Goal: Navigation & Orientation: Understand site structure

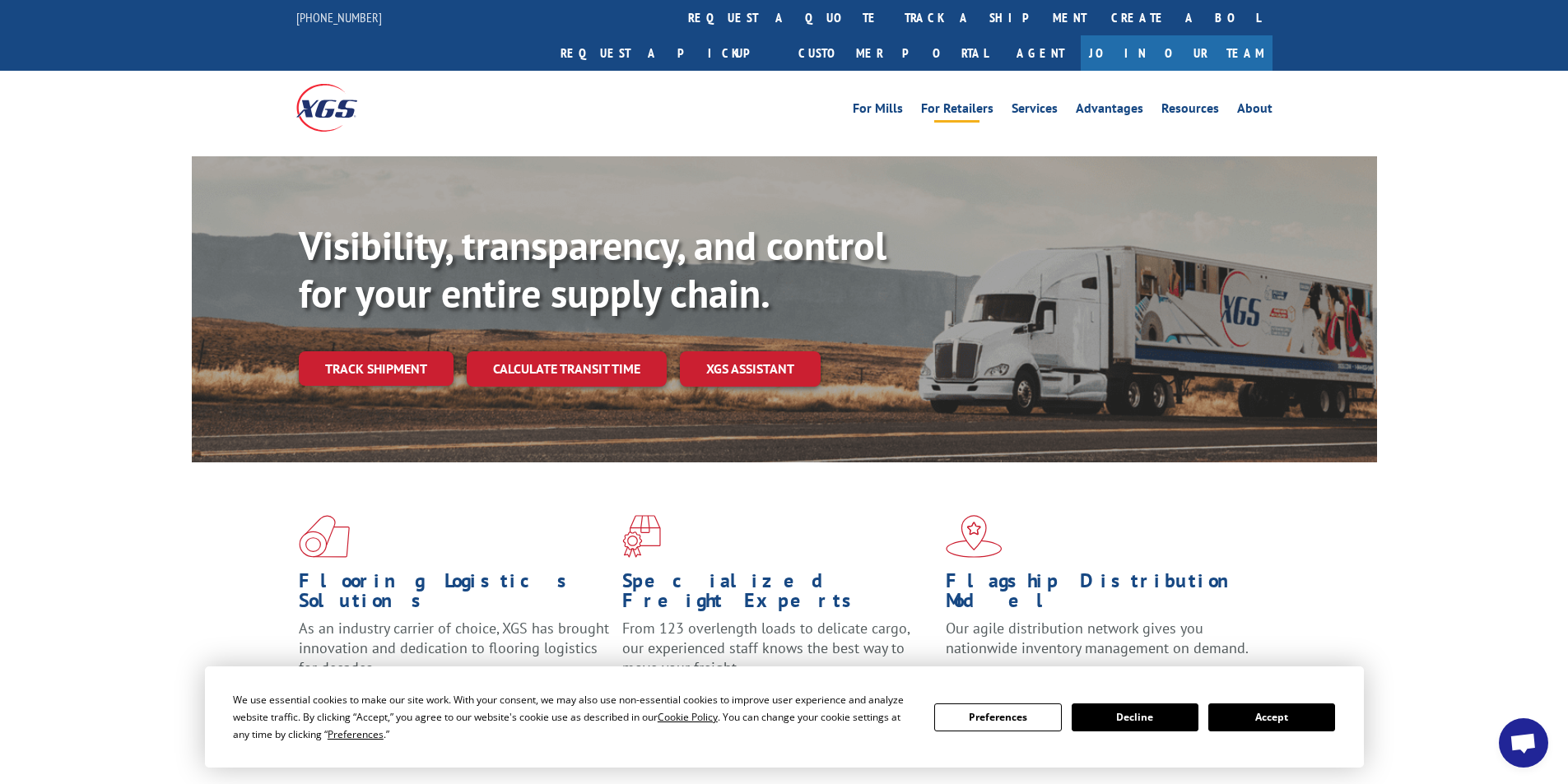
click at [990, 102] on link "For Retailers" at bounding box center [957, 111] width 73 height 18
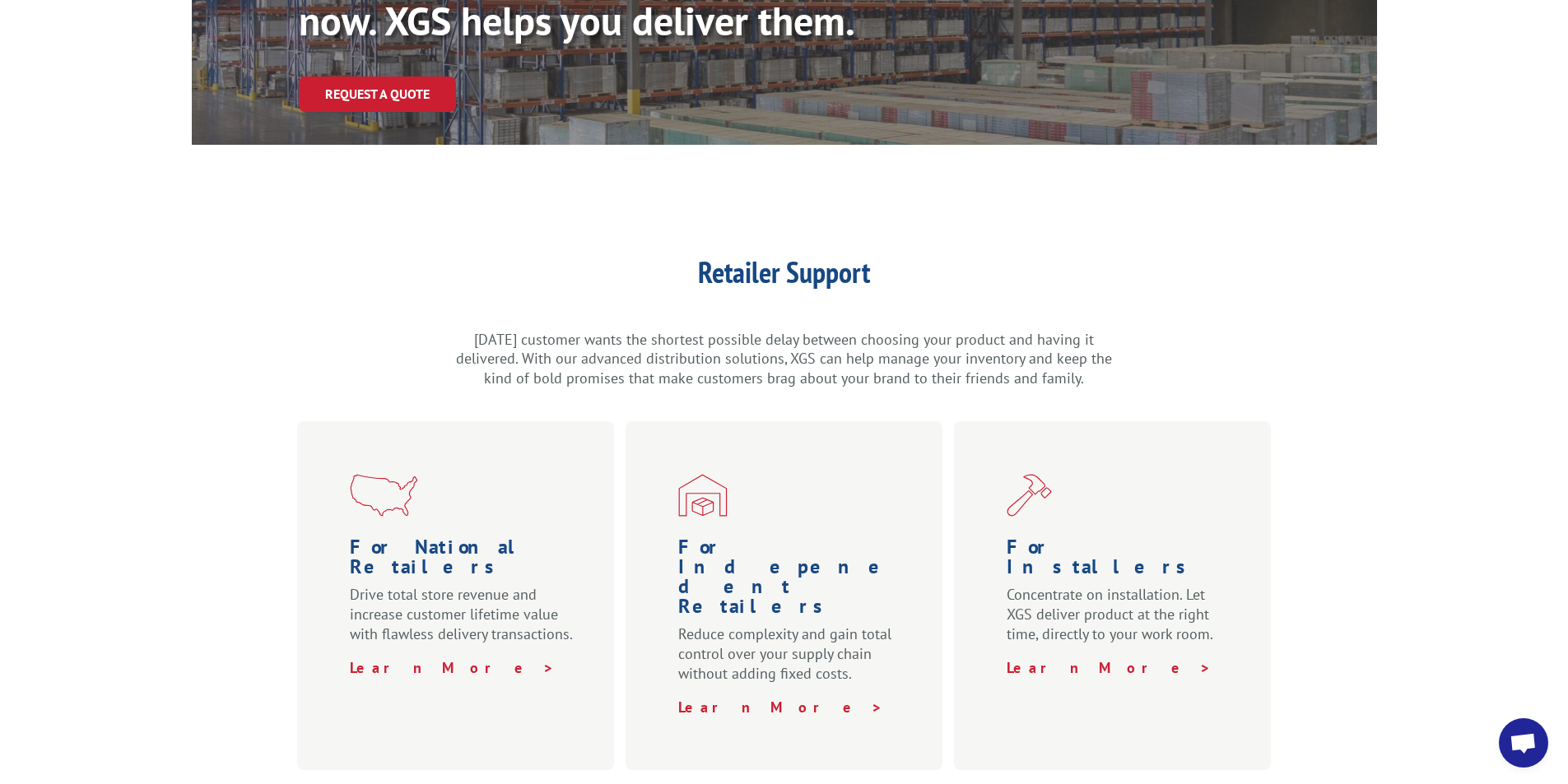
scroll to position [246, 0]
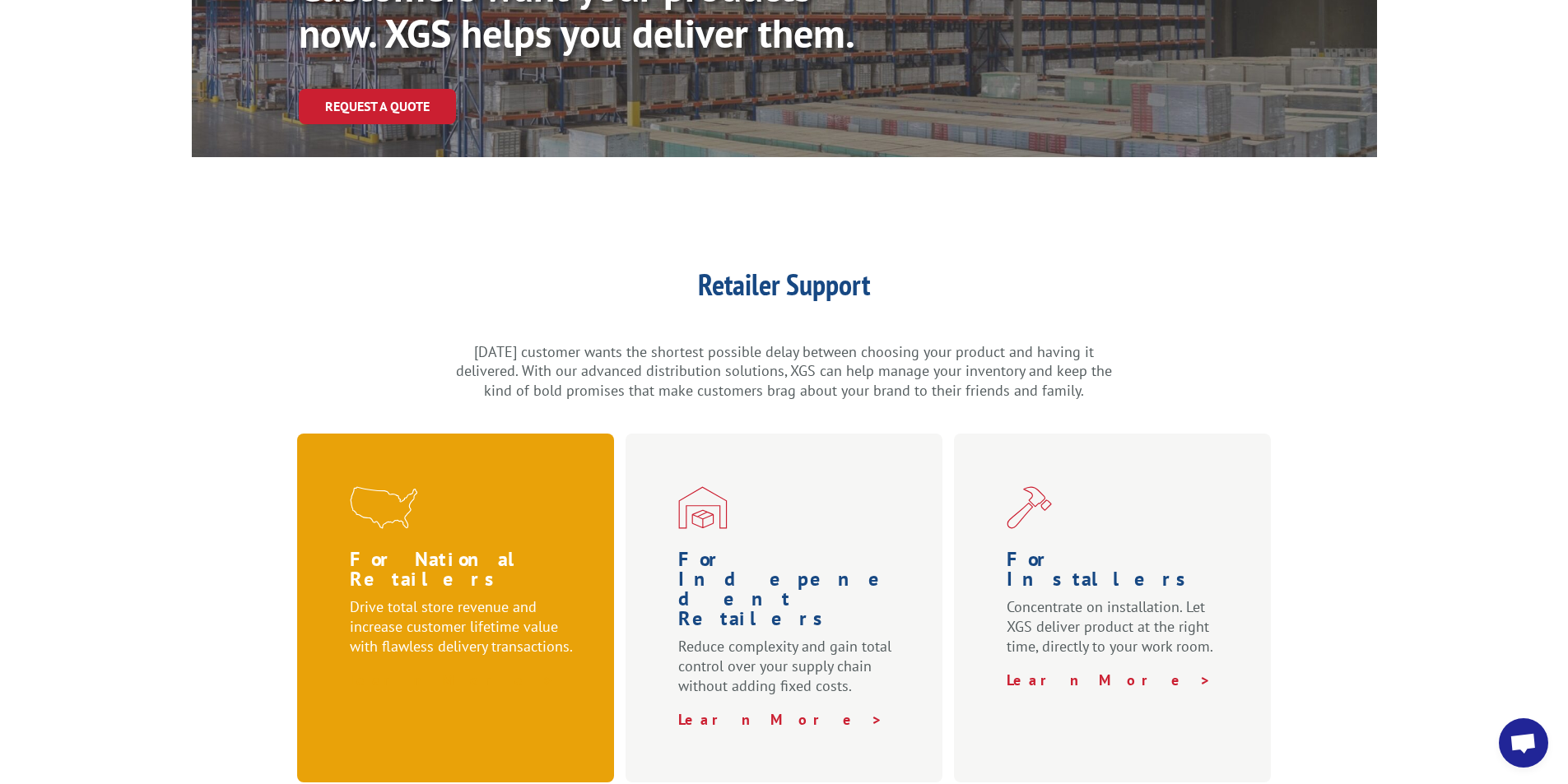
click at [383, 671] on strong "Learn More >" at bounding box center [453, 680] width 205 height 19
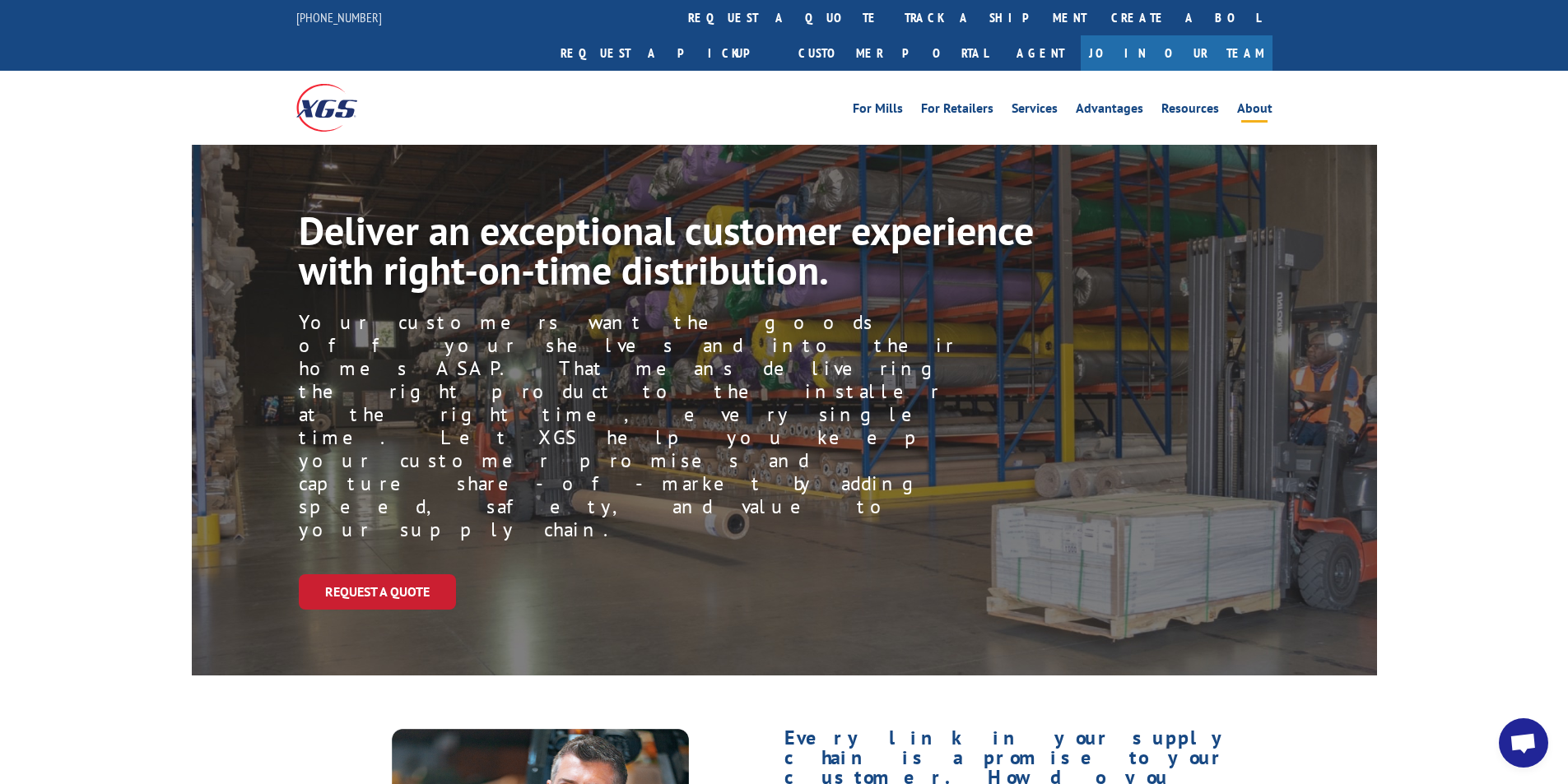
click at [1260, 102] on link "About" at bounding box center [1254, 111] width 36 height 18
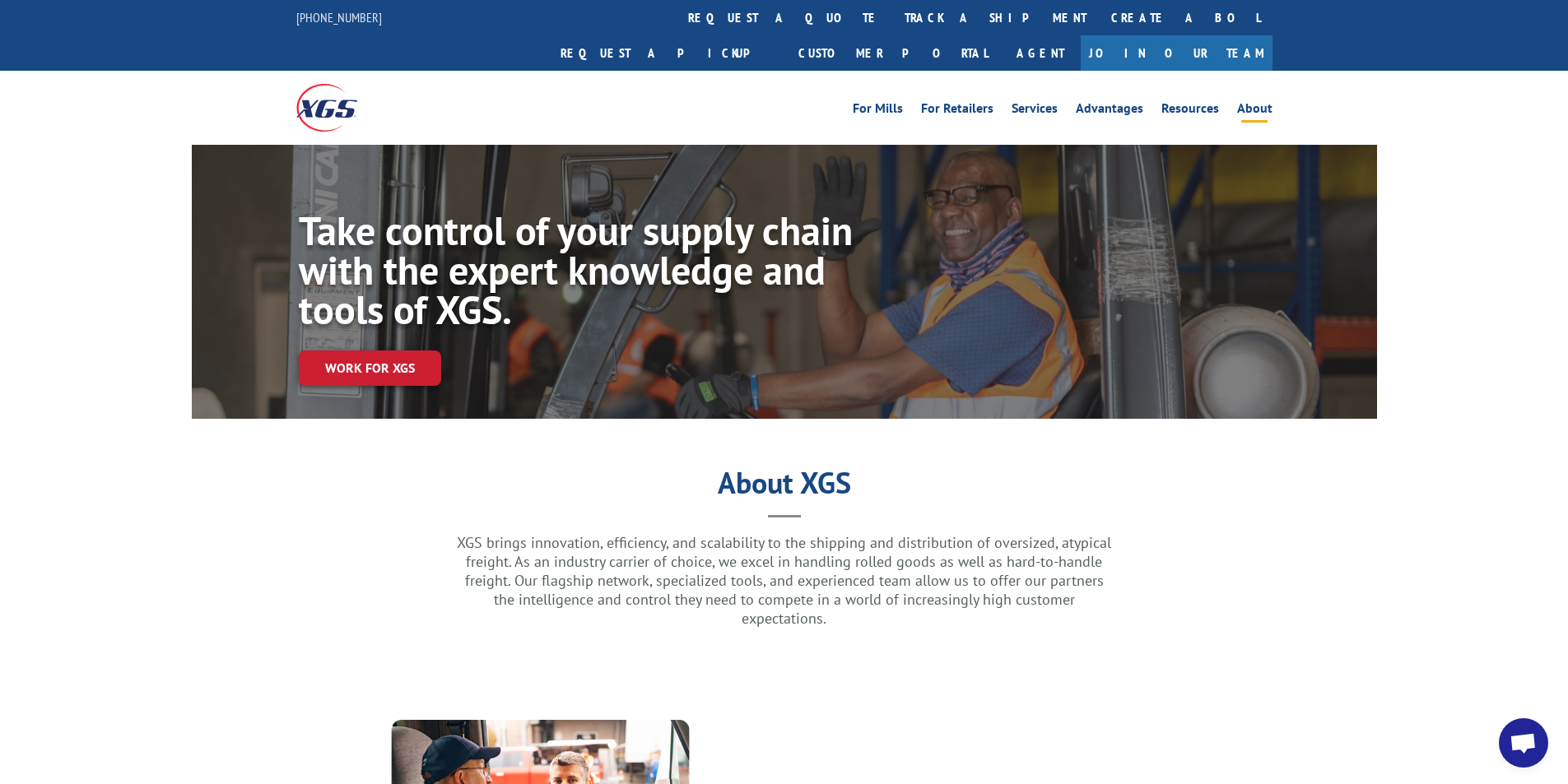
click at [332, 84] on img at bounding box center [327, 107] width 61 height 47
